Goal: Task Accomplishment & Management: Manage account settings

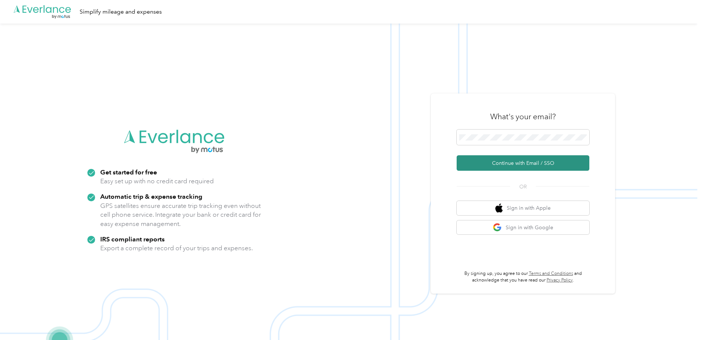
click at [542, 166] on button "Continue with Email / SSO" at bounding box center [522, 162] width 133 height 15
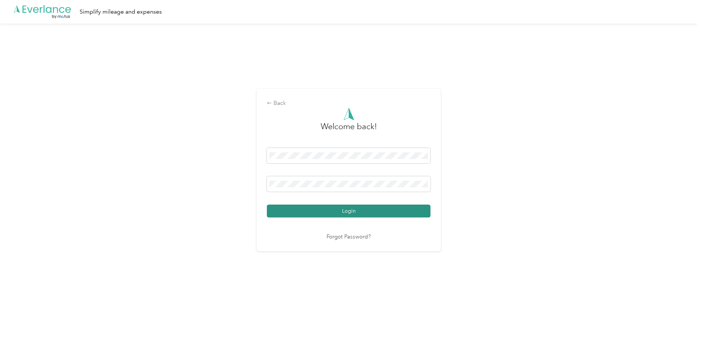
click at [406, 208] on button "Login" at bounding box center [349, 211] width 164 height 13
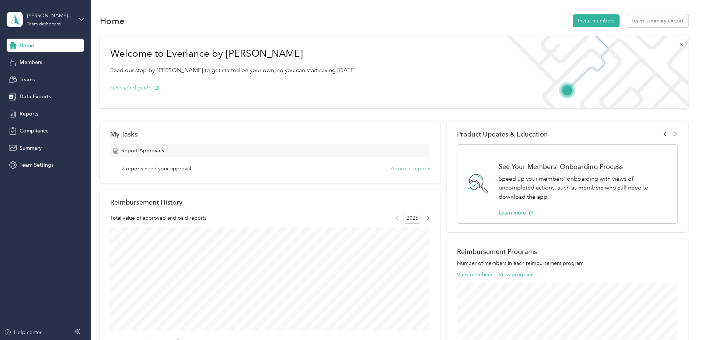
click at [408, 169] on button "Approve reports" at bounding box center [409, 169] width 39 height 8
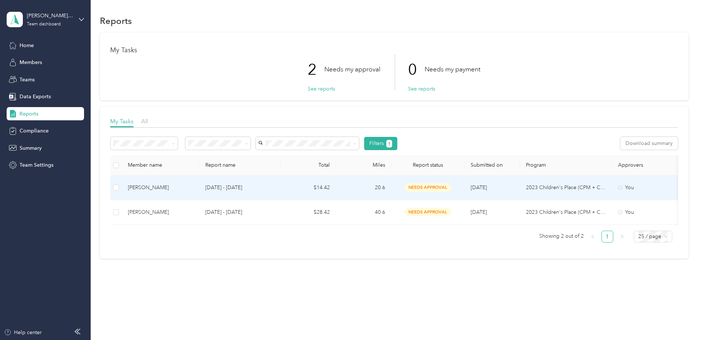
click at [255, 183] on td "[DATE] - [DATE]" at bounding box center [239, 188] width 81 height 25
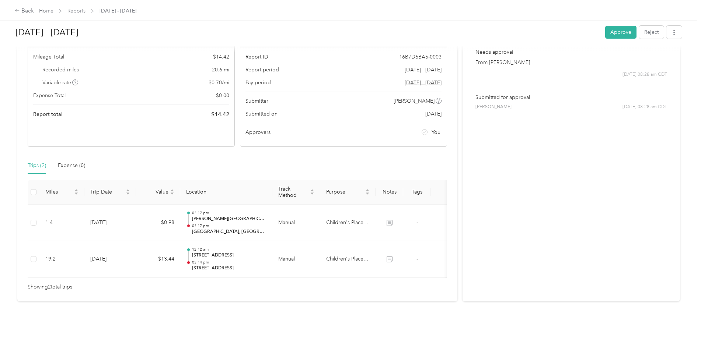
scroll to position [72, 0]
click at [613, 33] on button "Approve" at bounding box center [620, 32] width 31 height 13
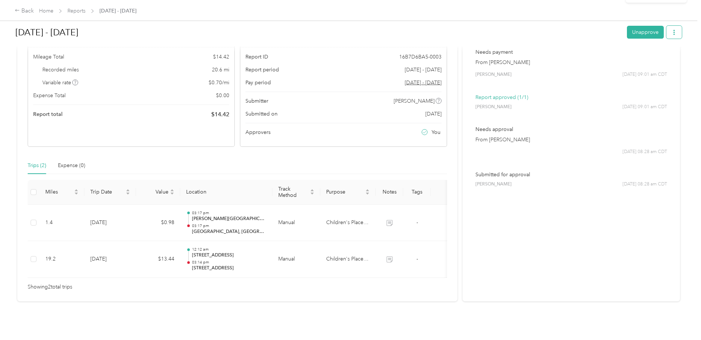
click at [671, 32] on icon "button" at bounding box center [673, 32] width 5 height 5
click at [660, 57] on span "Download" at bounding box center [651, 60] width 24 height 8
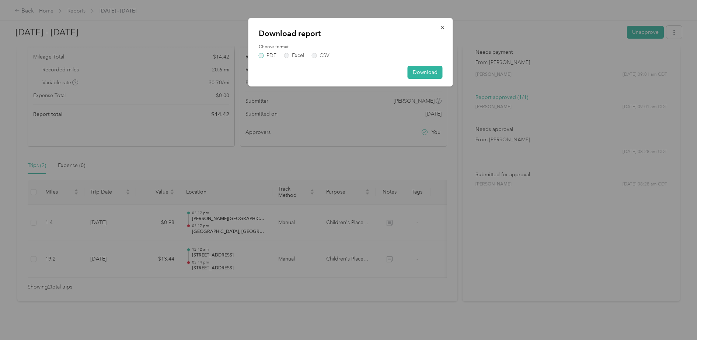
click at [262, 53] on label "PDF" at bounding box center [268, 55] width 18 height 5
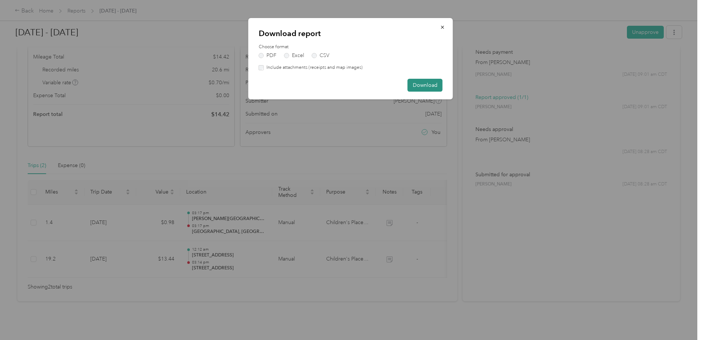
click at [429, 85] on button "Download" at bounding box center [424, 85] width 35 height 13
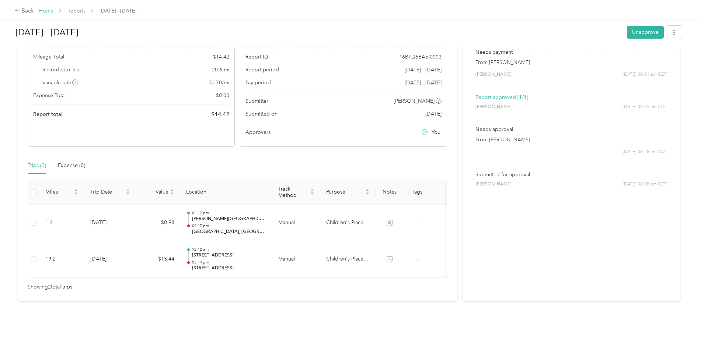
click at [47, 9] on link "Home" at bounding box center [46, 11] width 14 height 6
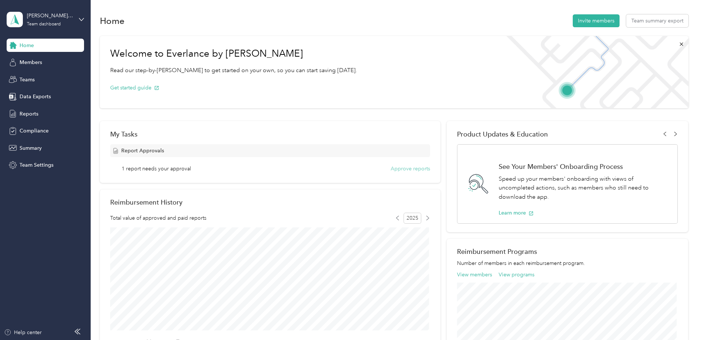
click at [425, 169] on button "Approve reports" at bounding box center [409, 169] width 39 height 8
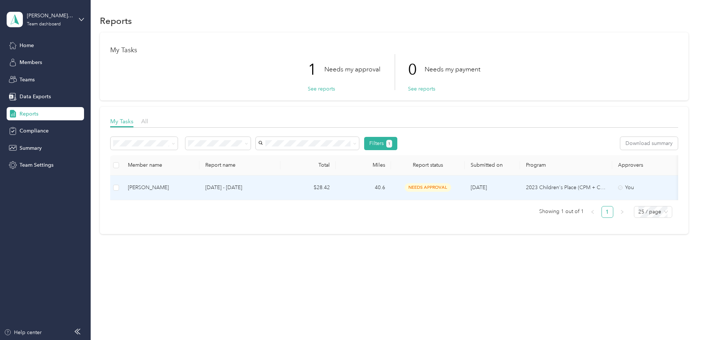
click at [221, 188] on p "[DATE] - [DATE]" at bounding box center [239, 188] width 69 height 8
